Goal: Obtain resource: Obtain resource

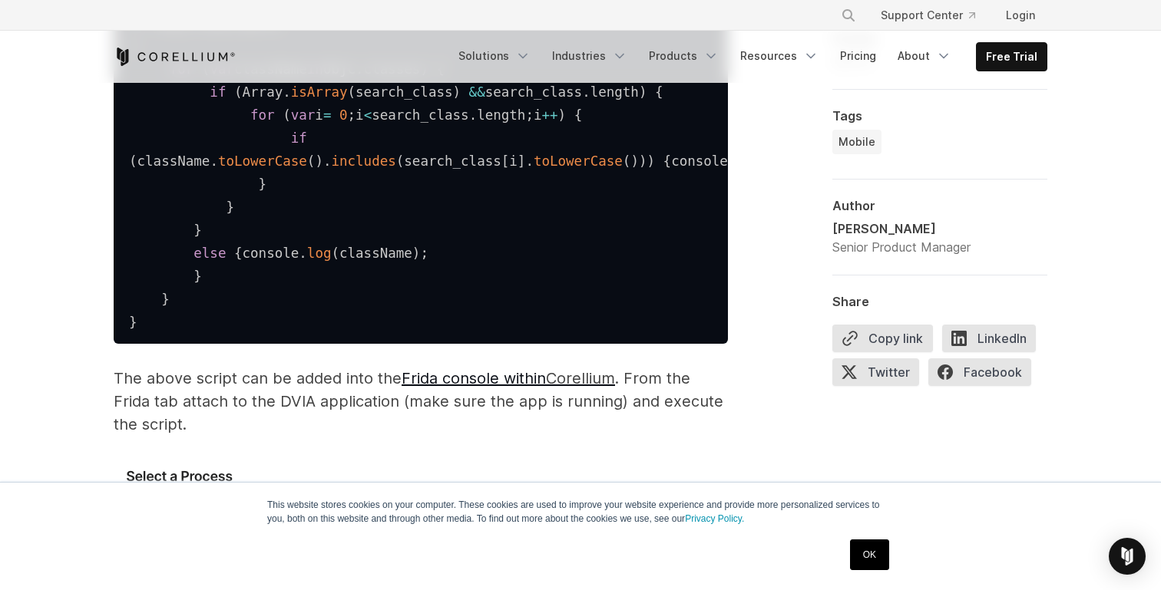
scroll to position [2541, 0]
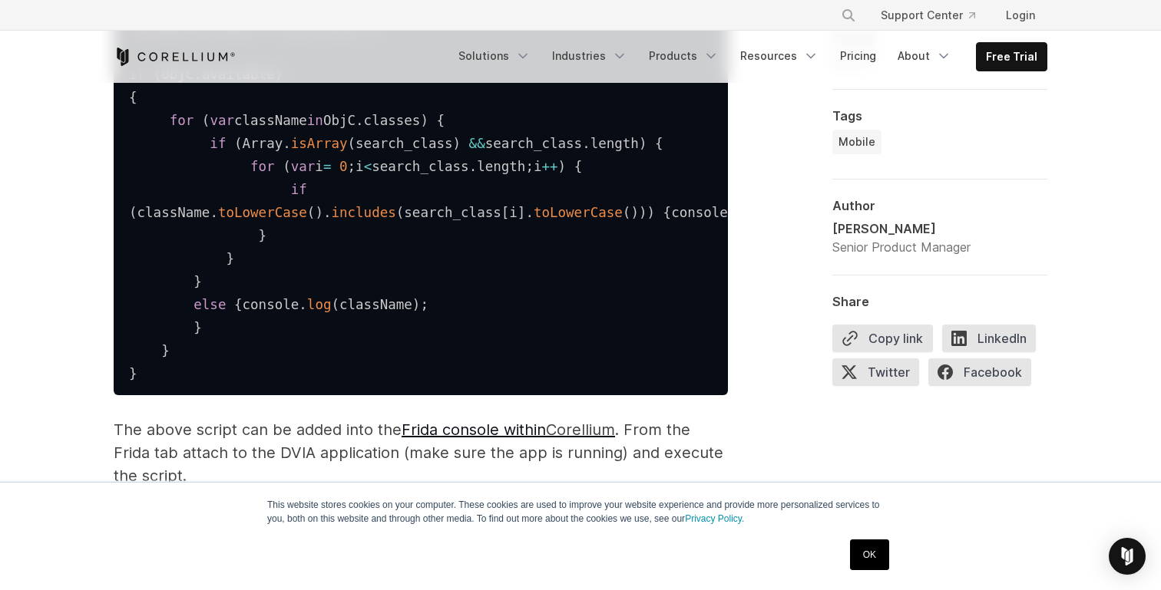
click at [576, 279] on pre "var search_class = [ 'Jailbreak' ] ; if ( ObjC . available ) { for ( var classN…" at bounding box center [421, 199] width 614 height 391
click at [506, 272] on pre "var search_class = [ 'Jailbreak' ] ; if ( ObjC . available ) { for ( var classN…" at bounding box center [421, 199] width 614 height 391
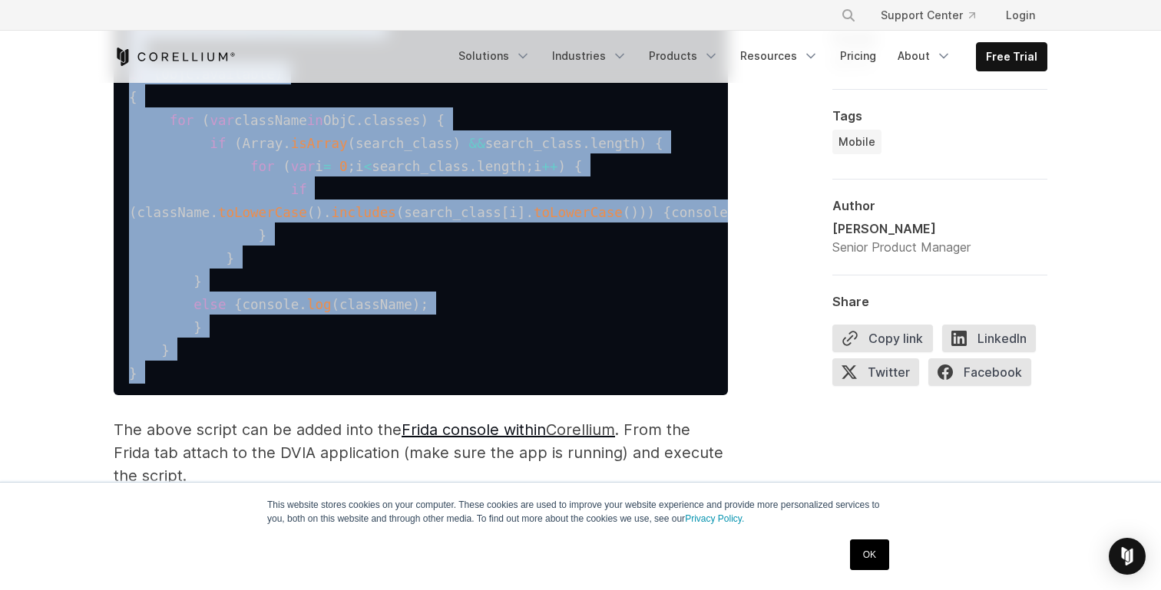
drag, startPoint x: 200, startPoint y: 439, endPoint x: 220, endPoint y: 40, distance: 399.6
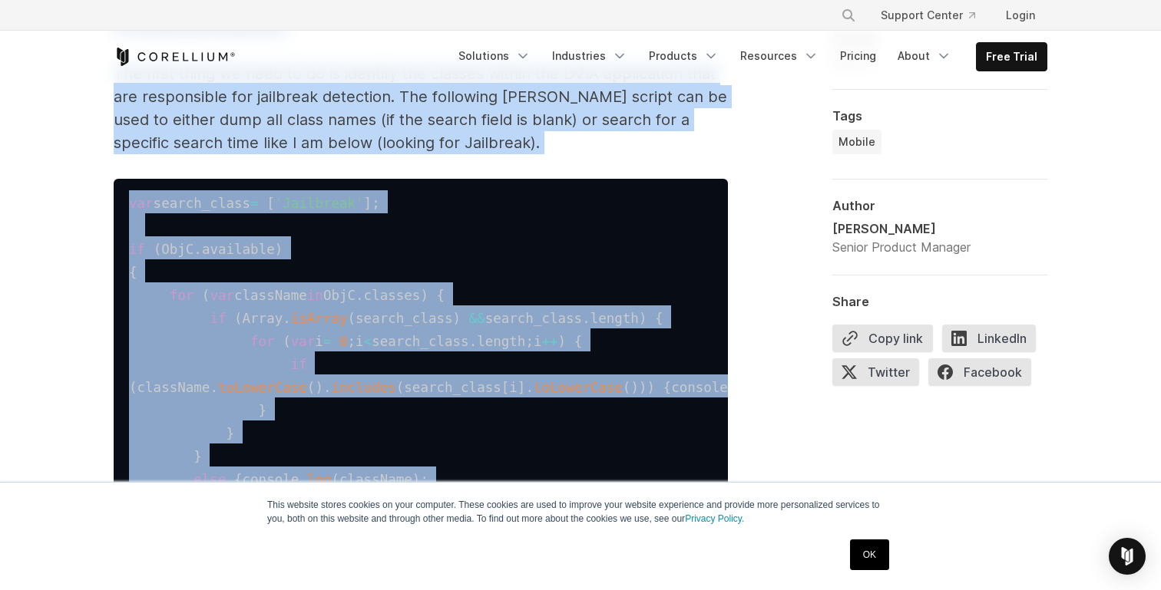
scroll to position [2362, 0]
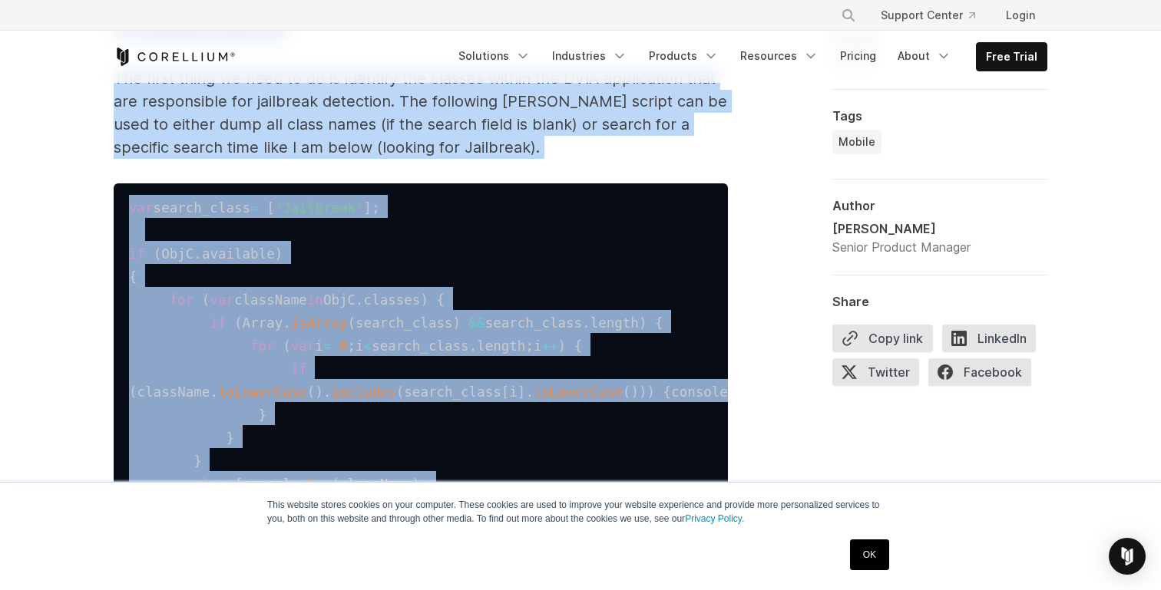
click at [242, 199] on pre "var search_class = [ 'Jailbreak' ] ; if ( ObjC . available ) { for ( var classN…" at bounding box center [421, 378] width 614 height 391
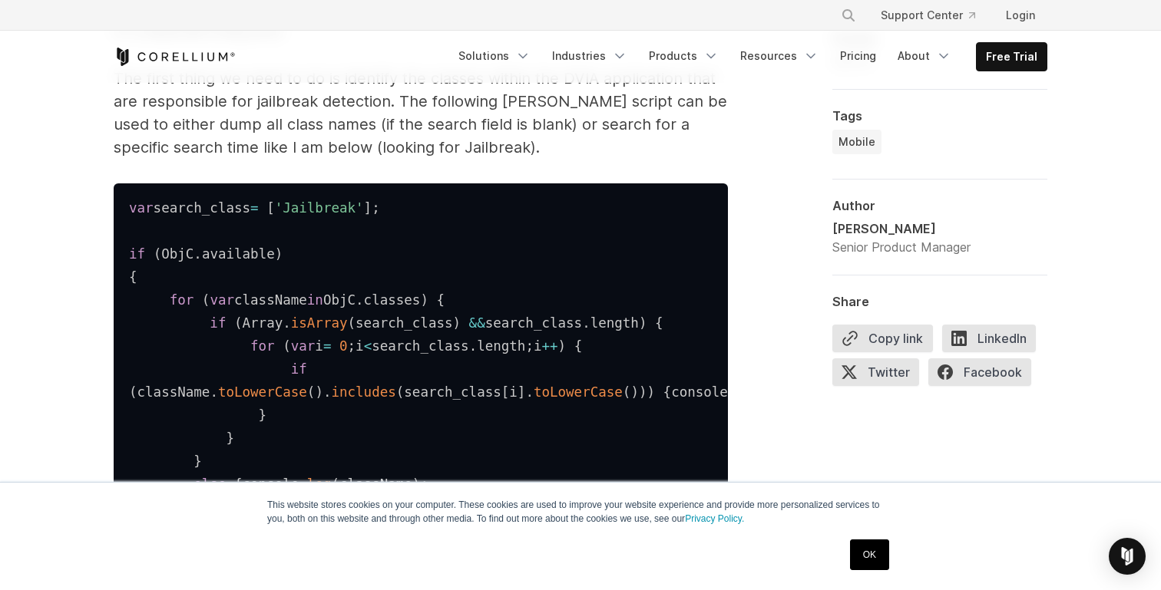
drag, startPoint x: 133, startPoint y: 210, endPoint x: 166, endPoint y: 266, distance: 65.0
click at [166, 266] on pre "var search_class = [ 'Jailbreak' ] ; if ( ObjC . available ) { for ( var classN…" at bounding box center [421, 378] width 614 height 391
drag, startPoint x: 131, startPoint y: 211, endPoint x: 253, endPoint y: 448, distance: 266.4
click at [253, 448] on pre "var search_class = [ 'Jailbreak' ] ; if ( ObjC . available ) { for ( var classN…" at bounding box center [421, 378] width 614 height 391
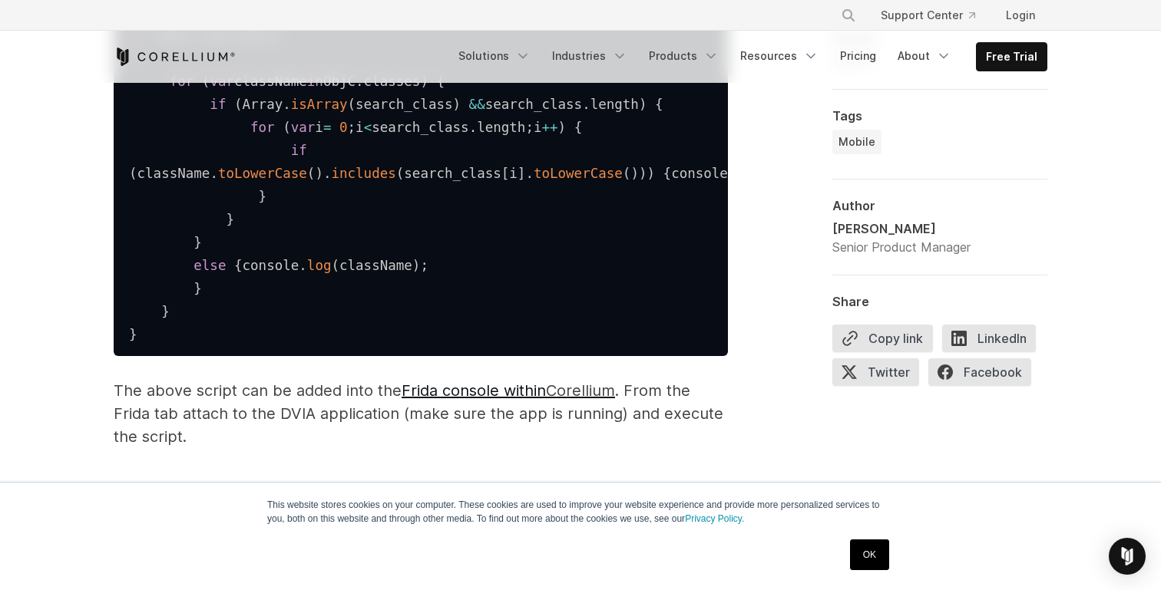
scroll to position [2583, 0]
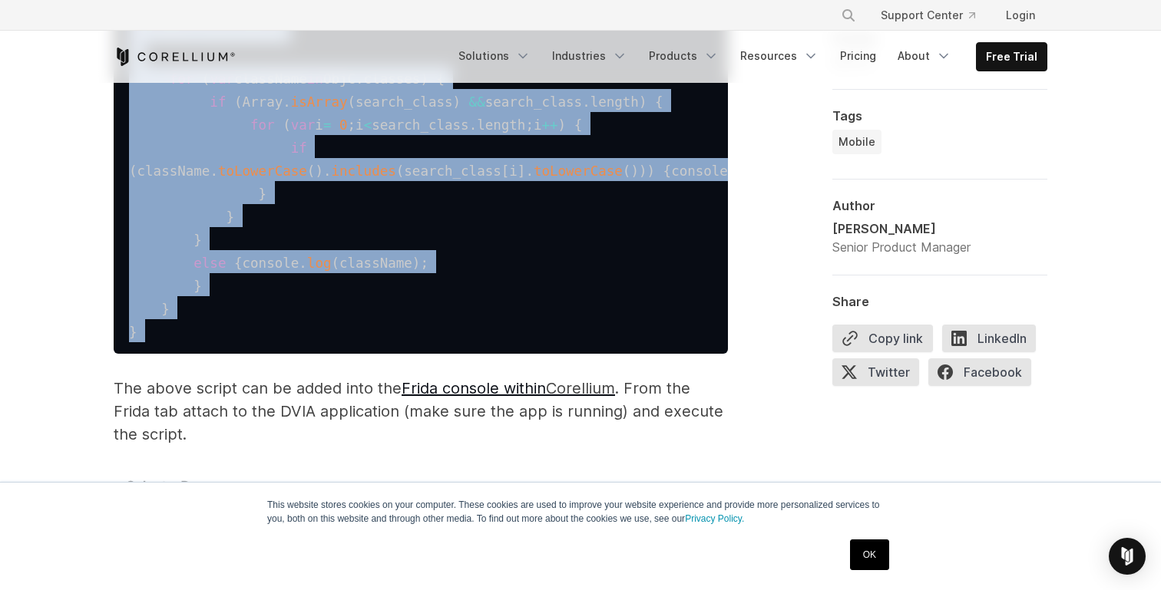
click at [155, 354] on pre "var search_class = [ 'Jailbreak' ] ; if ( ObjC . available ) { for ( var classN…" at bounding box center [421, 157] width 614 height 391
copy code "var search_class = [ 'Jailbreak' ] ; if ( ObjC . available ) { for ( var classN…"
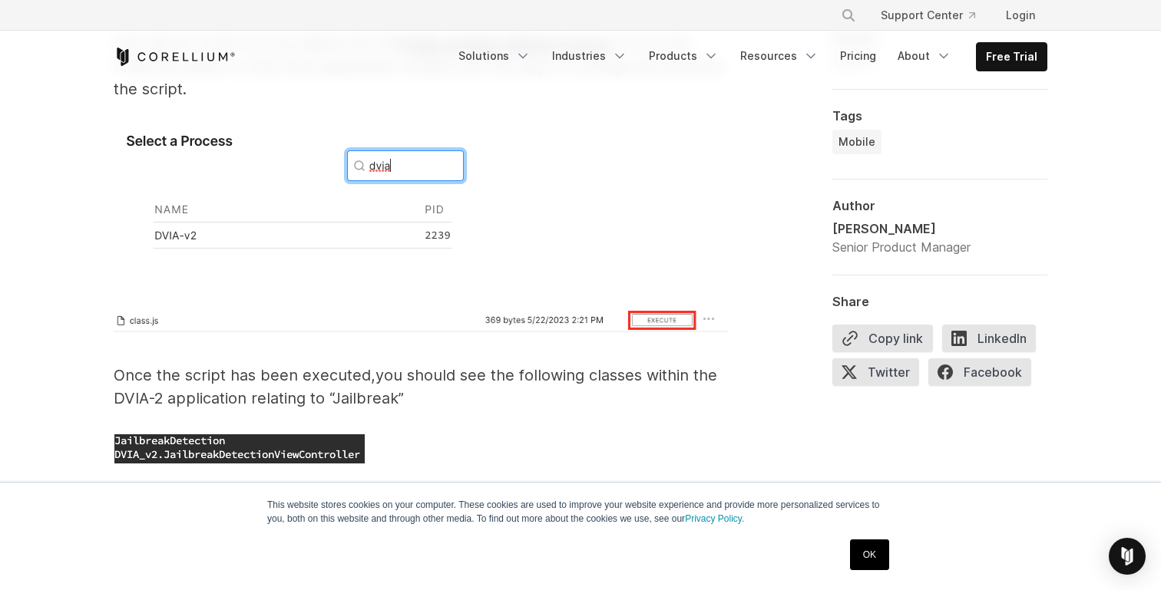
scroll to position [2914, 0]
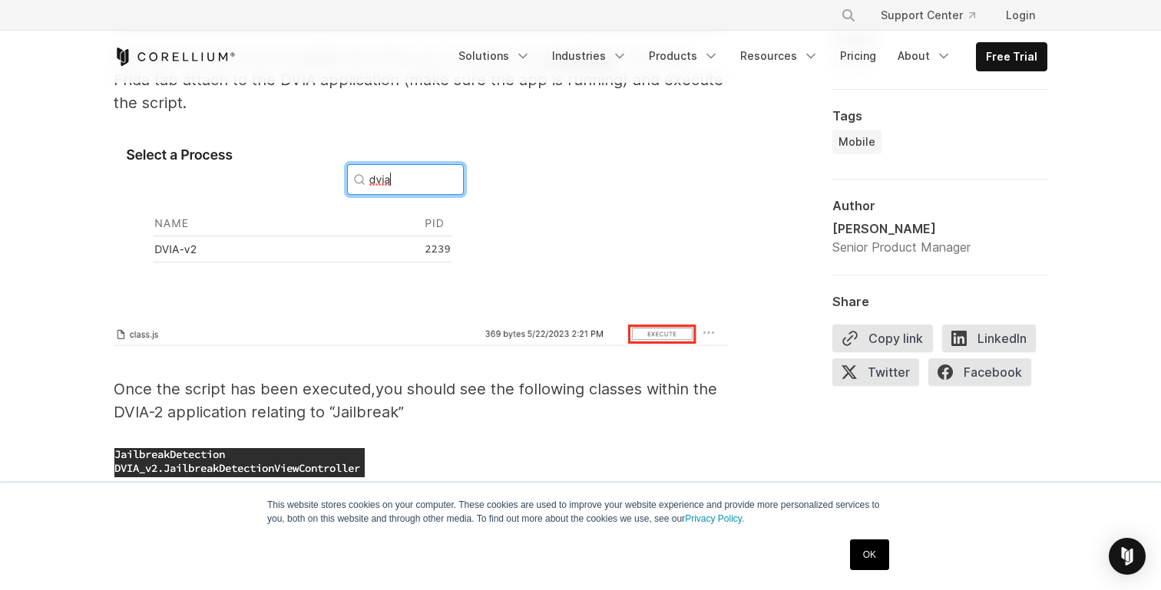
click at [546, 66] on link "Frida console within" at bounding box center [473, 57] width 144 height 18
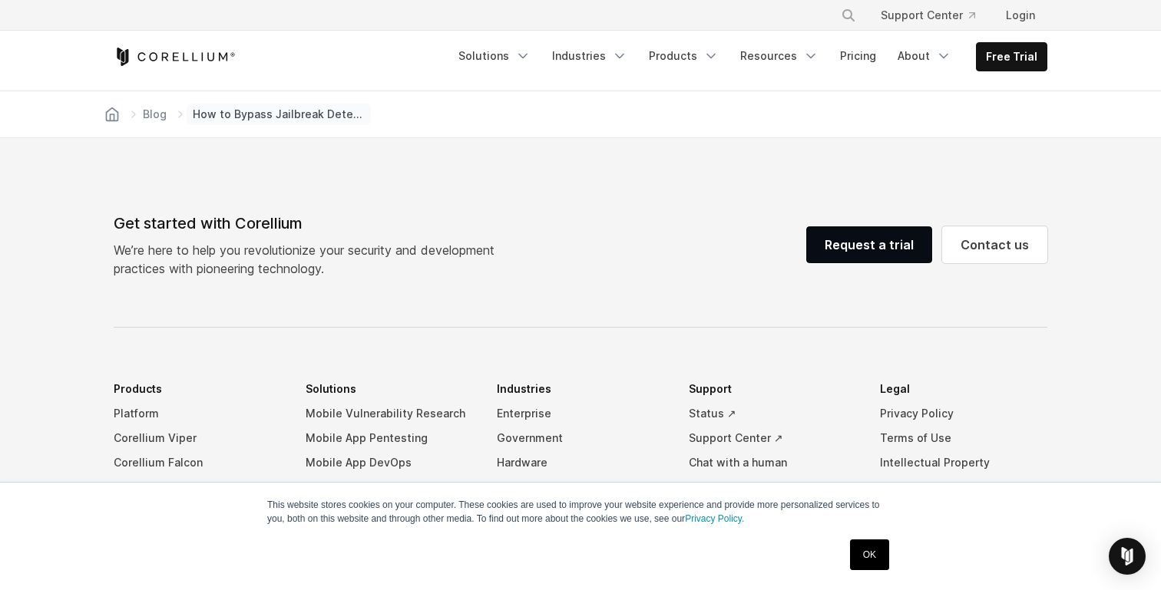
scroll to position [7903, 0]
